Goal: Information Seeking & Learning: Understand process/instructions

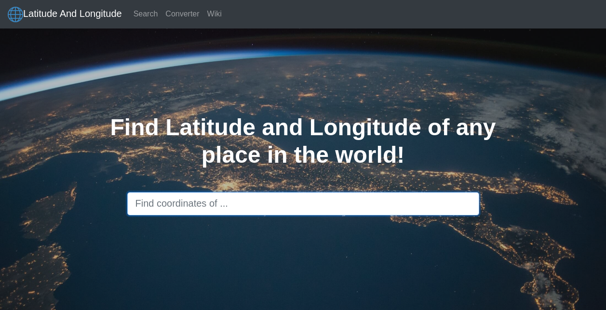
click at [213, 202] on input "text" at bounding box center [303, 203] width 352 height 23
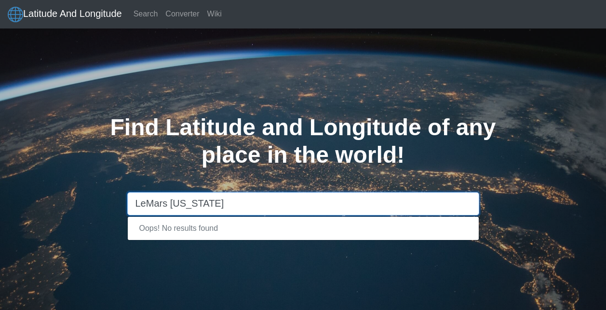
type input "LeMars Iowa"
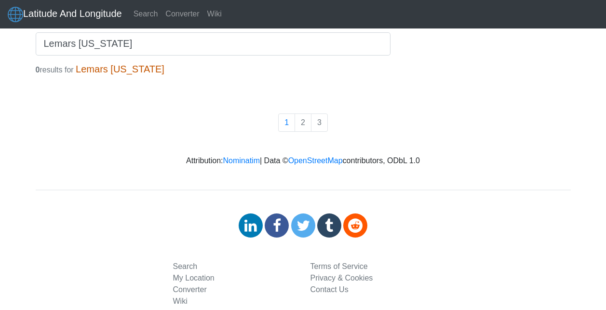
click at [102, 72] on h1 "Lemars Iowa" at bounding box center [120, 69] width 89 height 12
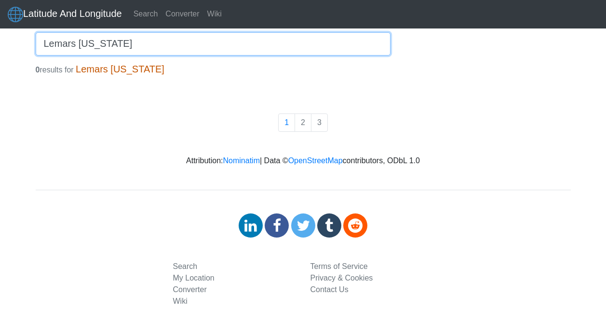
click at [61, 46] on input "Lemars Iowa" at bounding box center [213, 43] width 355 height 23
type input "LeMars Iowa"
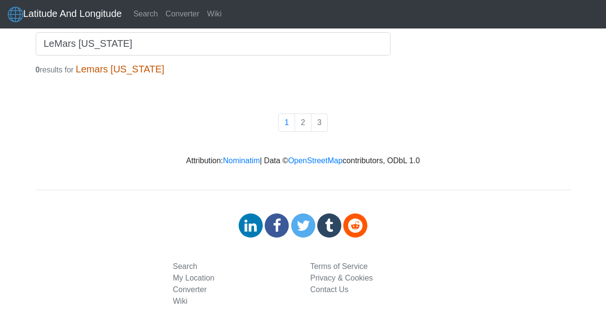
drag, startPoint x: 65, startPoint y: 44, endPoint x: 109, endPoint y: 183, distance: 145.1
click at [109, 183] on body "Latitude And Longitude Search Converter Wiki LeMars Iowa 0 results for Lemars I…" at bounding box center [303, 168] width 606 height 337
click at [158, 15] on link "Search" at bounding box center [146, 13] width 32 height 19
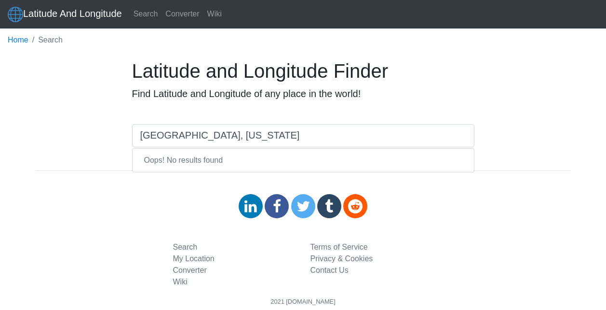
type input "Le Mars, Iowa"
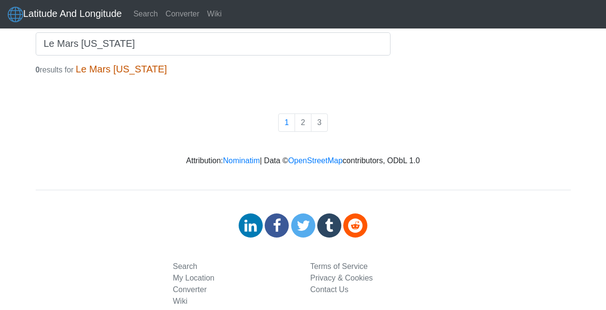
click at [88, 47] on input "Le Mars [US_STATE]" at bounding box center [213, 43] width 355 height 23
drag, startPoint x: 106, startPoint y: 45, endPoint x: -2, endPoint y: 31, distance: 108.5
click at [0, 31] on html "Latitude And Longitude Search Converter Wiki Le Mars Iowa 0 results for Le Mars…" at bounding box center [303, 180] width 606 height 361
type input "Sioux City"
click at [143, 13] on link "Search" at bounding box center [146, 13] width 32 height 19
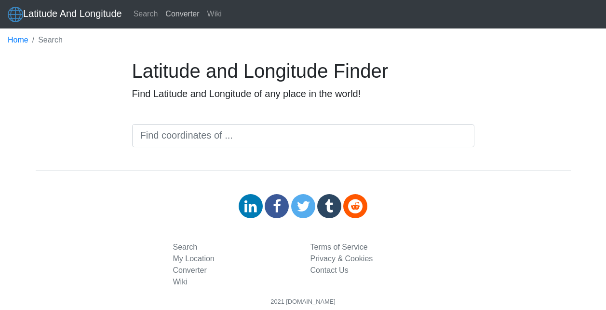
click at [186, 14] on link "Converter" at bounding box center [182, 13] width 41 height 19
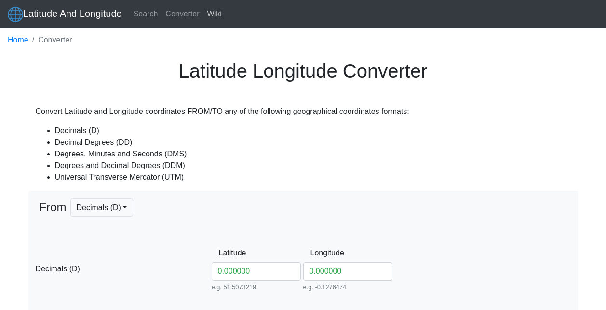
click at [212, 14] on link "Wiki" at bounding box center [214, 13] width 22 height 19
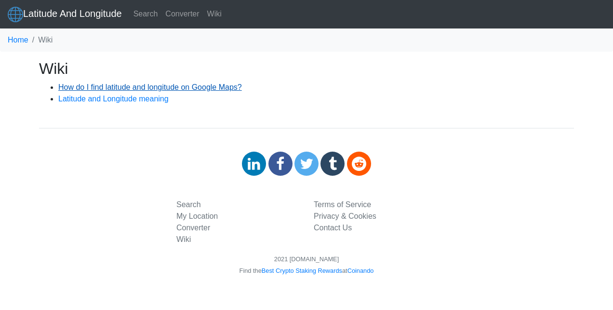
click at [202, 87] on link "How do I find latitude and longitude on Google Maps?" at bounding box center [150, 87] width 184 height 8
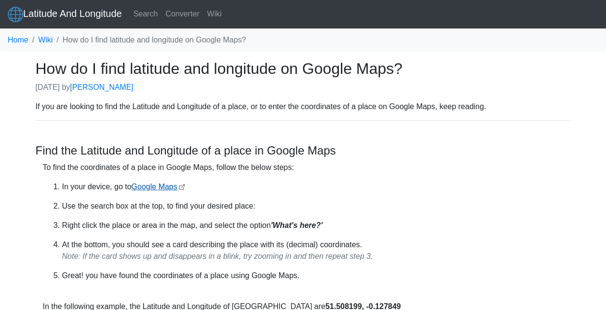
click at [156, 188] on link "Google Maps" at bounding box center [155, 186] width 46 height 8
